Goal: Check status: Check status

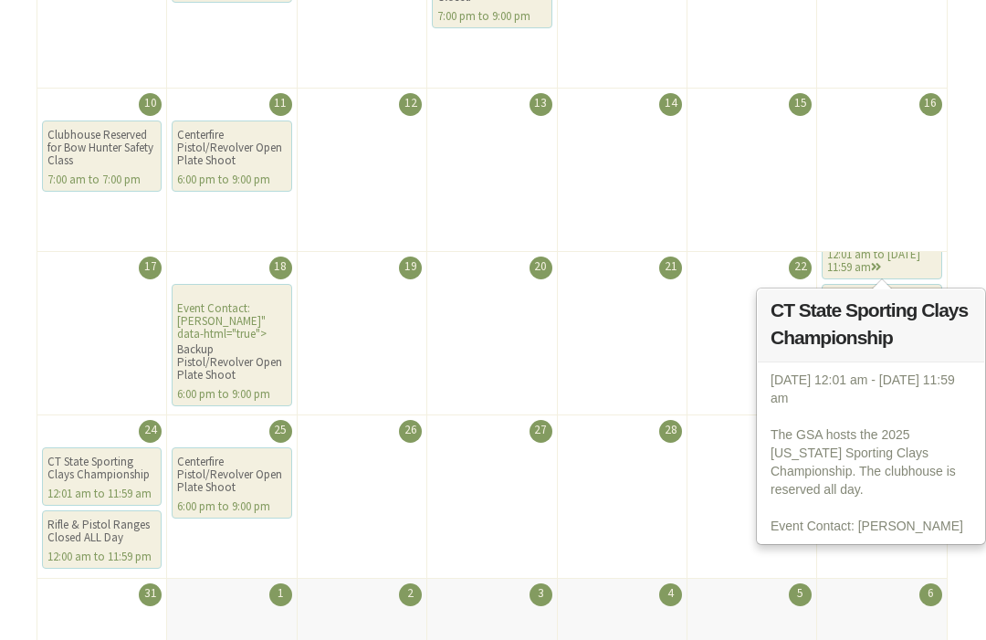
scroll to position [609, 0]
click at [891, 262] on div "12:01 am to Aug 24th 11:59 am" at bounding box center [881, 261] width 109 height 26
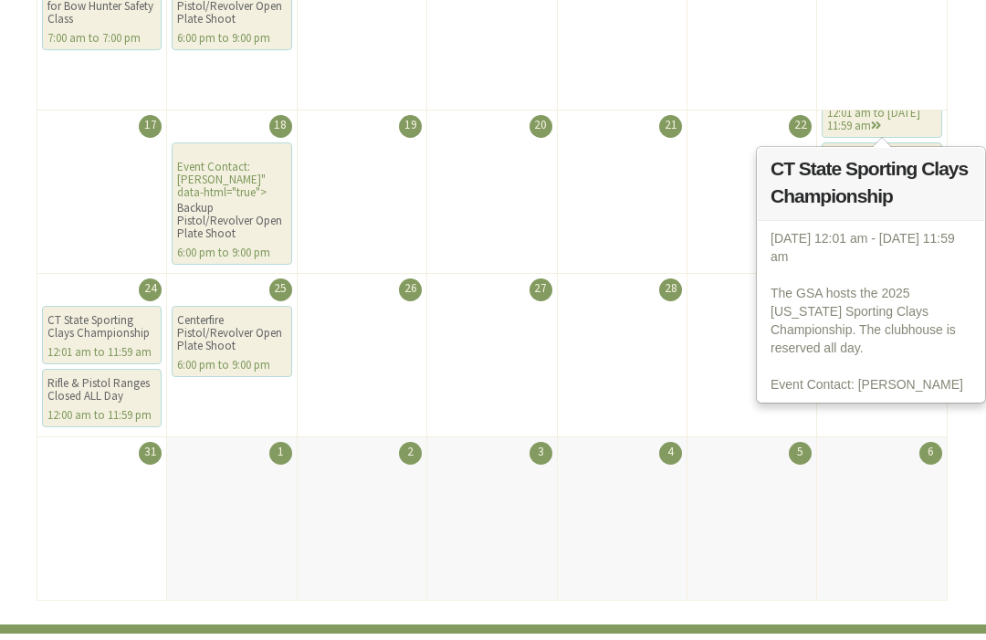
scroll to position [752, 0]
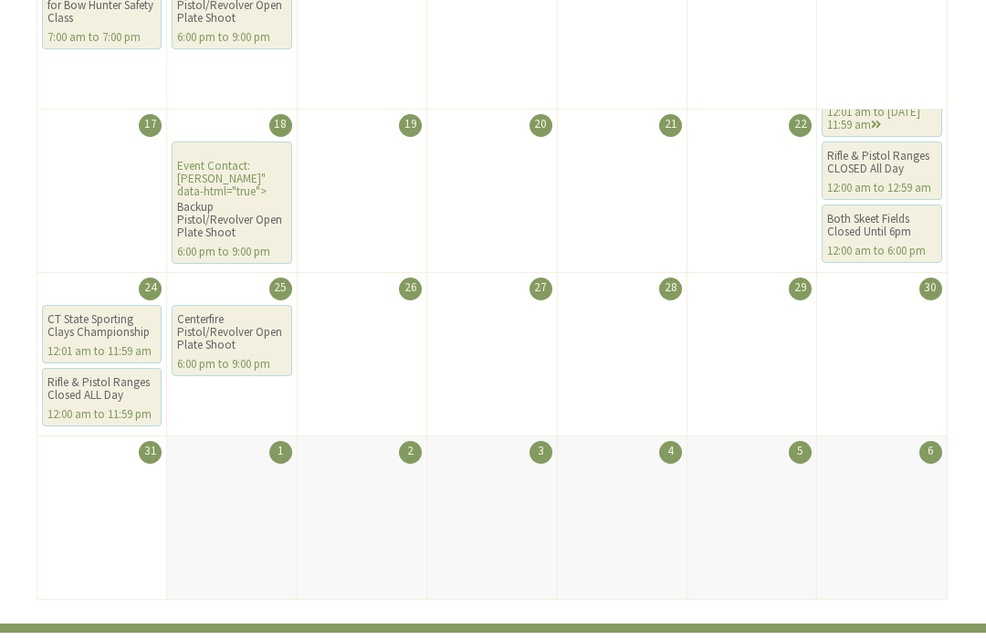
click at [700, 351] on li "29" at bounding box center [752, 354] width 131 height 164
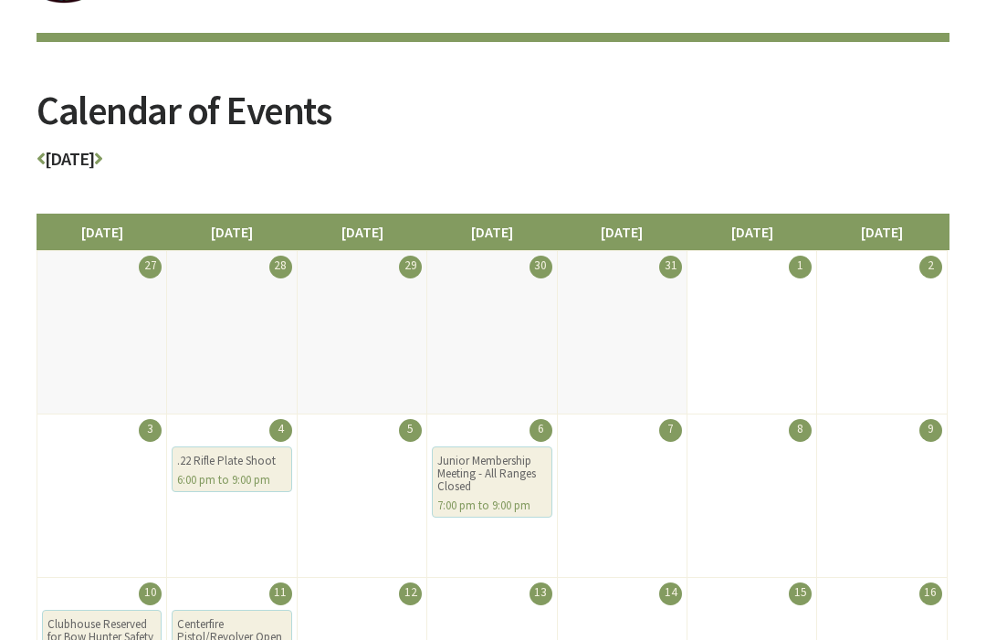
scroll to position [0, 0]
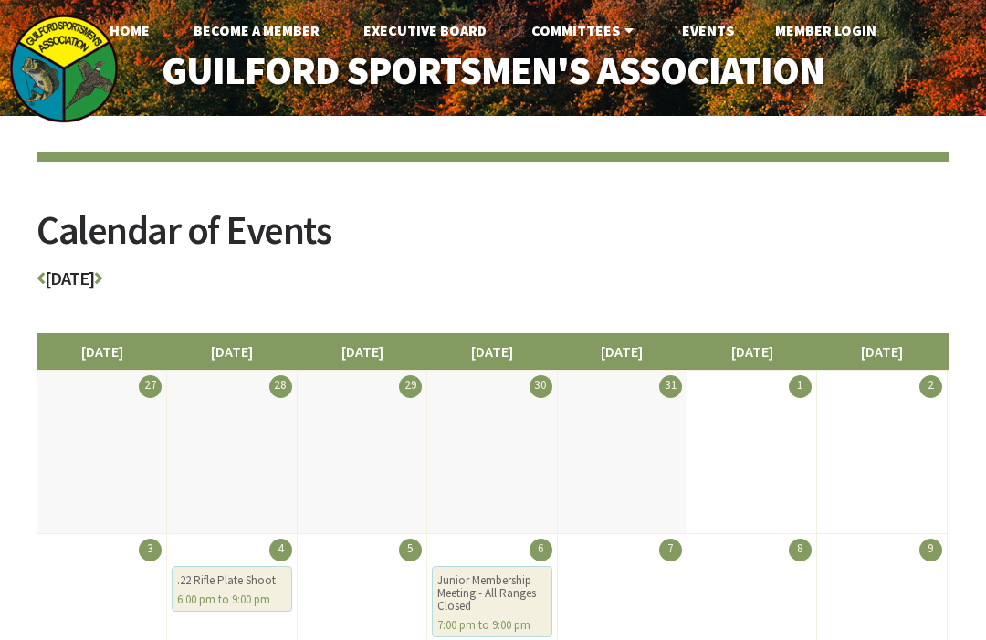
click at [829, 31] on link "Member Login" at bounding box center [826, 30] width 131 height 37
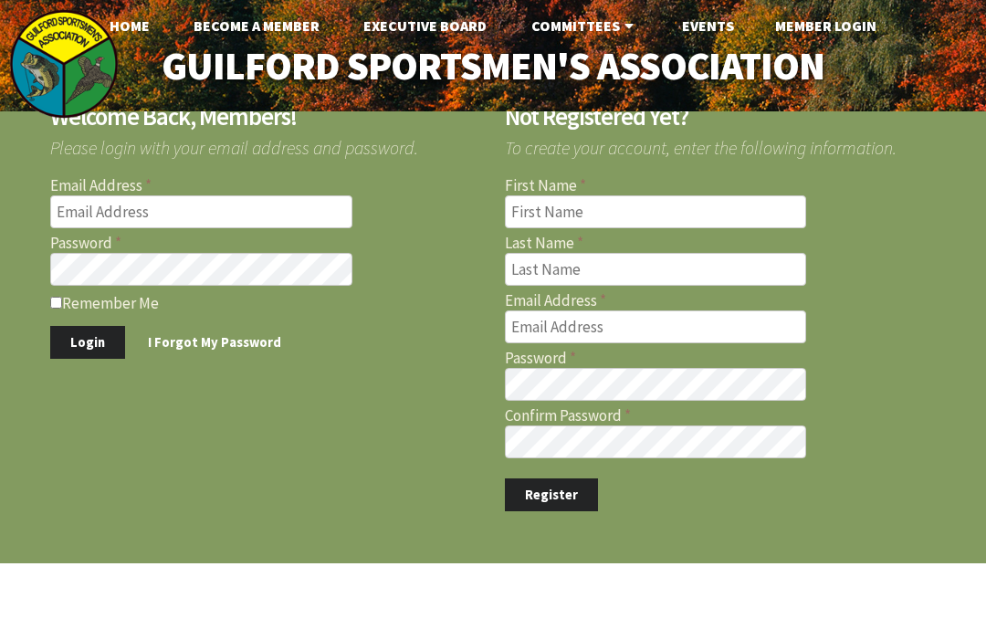
scroll to position [5, 0]
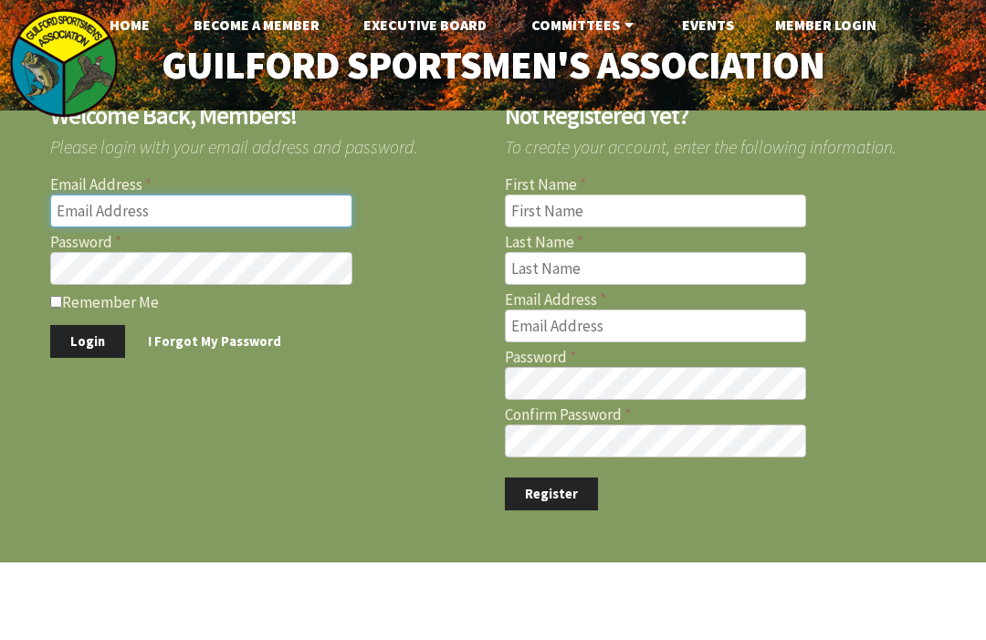
type input "[EMAIL_ADDRESS][DOMAIN_NAME]"
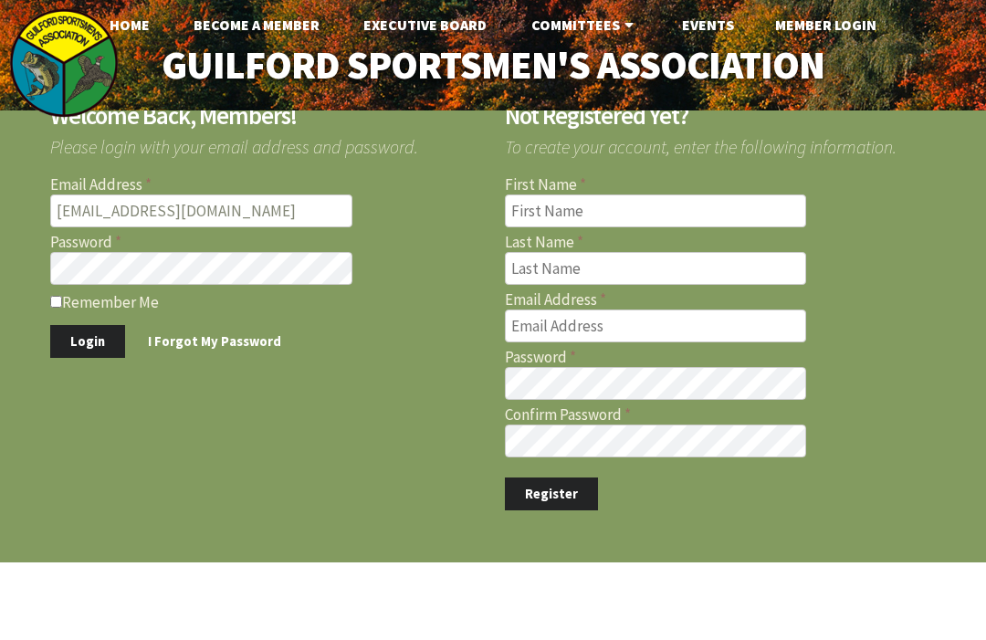
click at [87, 342] on button "Login" at bounding box center [87, 342] width 75 height 34
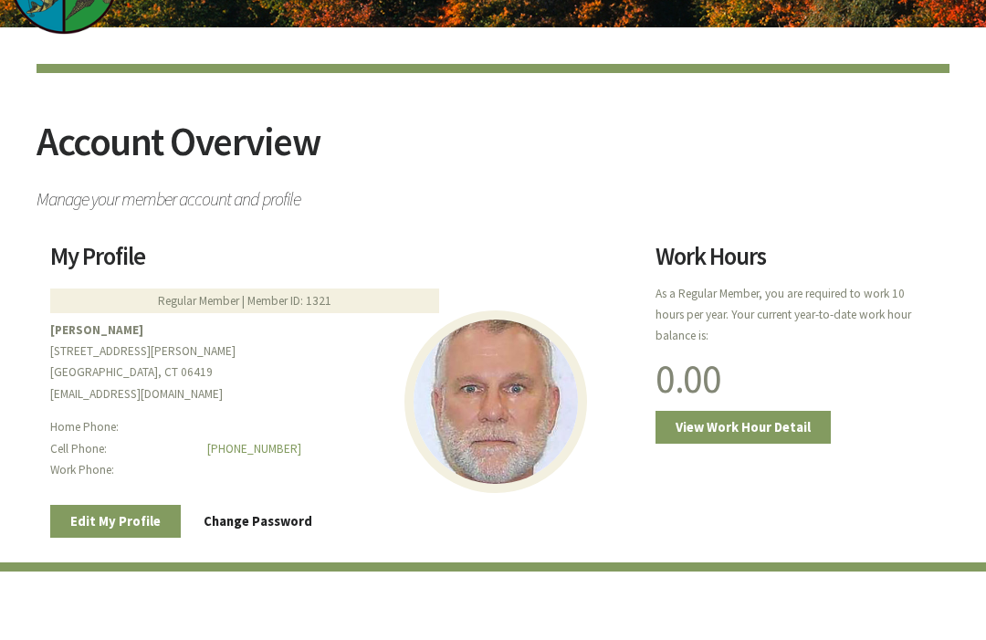
scroll to position [93, 0]
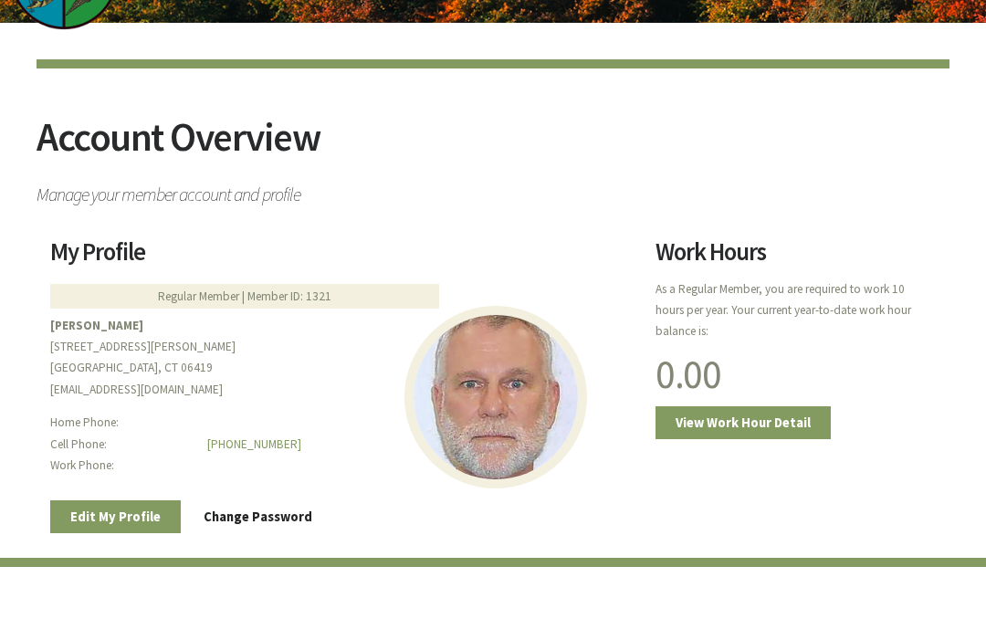
click at [765, 408] on link "View Work Hour Detail" at bounding box center [743, 423] width 175 height 34
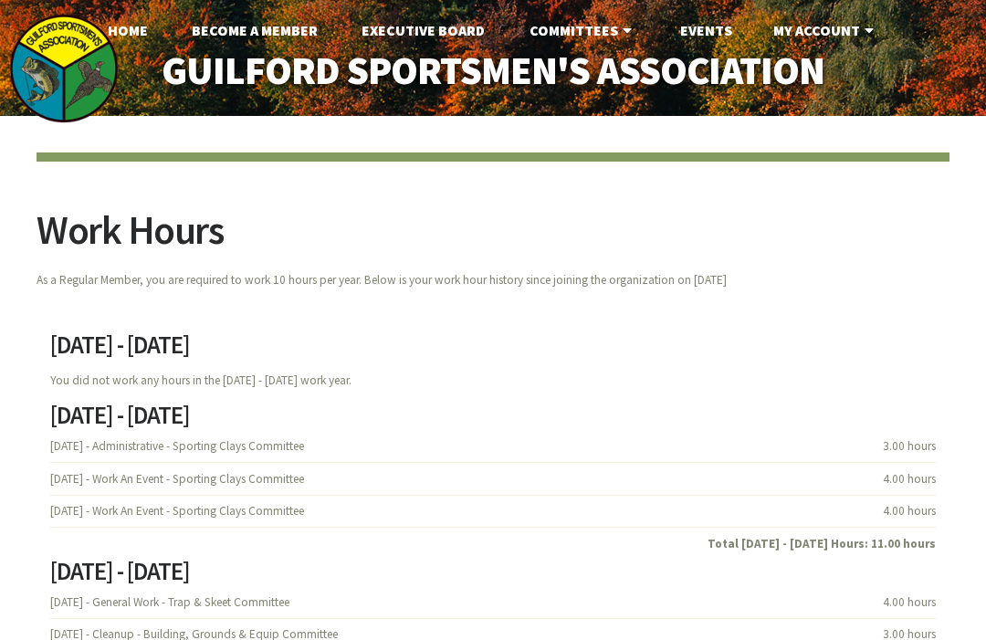
scroll to position [5, 0]
